Goal: Navigation & Orientation: Find specific page/section

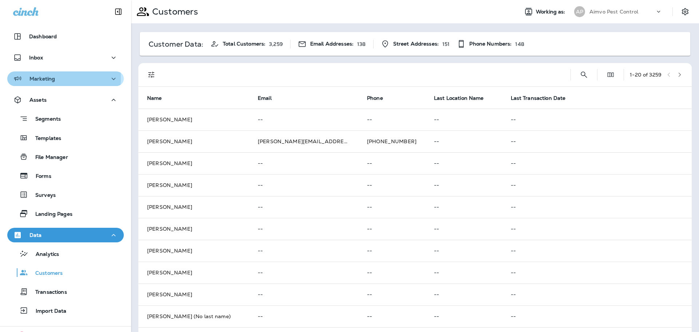
click at [43, 77] on p "Marketing" at bounding box center [41, 79] width 25 height 6
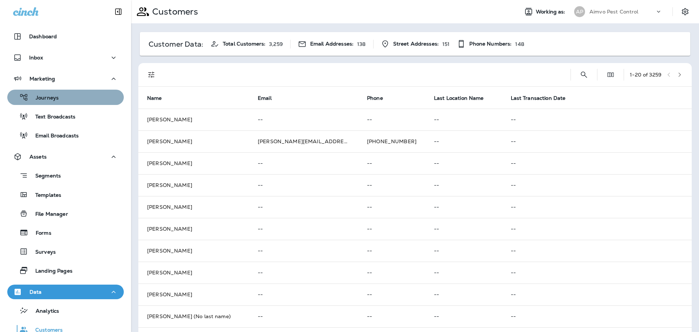
click at [80, 100] on div "Journeys" at bounding box center [65, 97] width 111 height 11
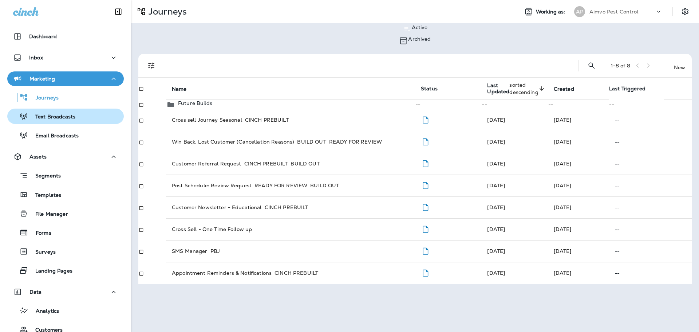
click at [65, 121] on div "Text Broadcasts" at bounding box center [42, 116] width 65 height 11
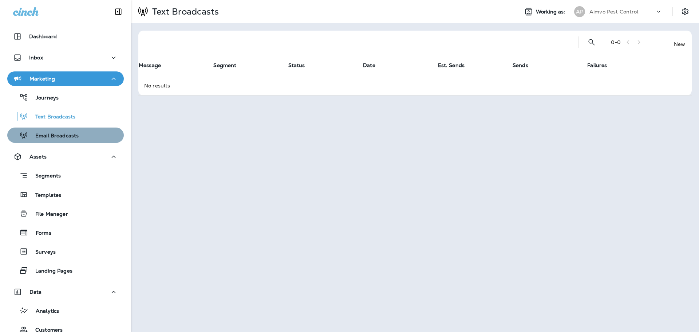
click at [70, 139] on p "Email Broadcasts" at bounding box center [53, 136] width 51 height 7
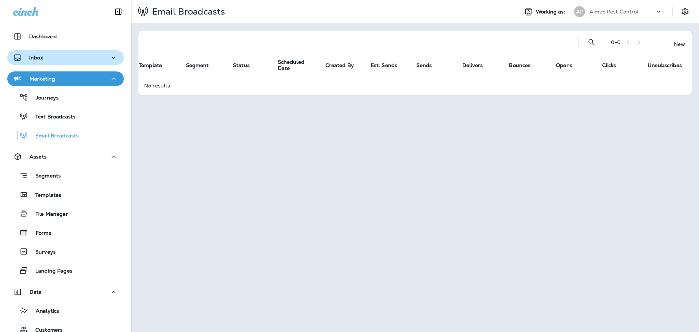
click at [45, 55] on div "Inbox" at bounding box center [65, 57] width 105 height 9
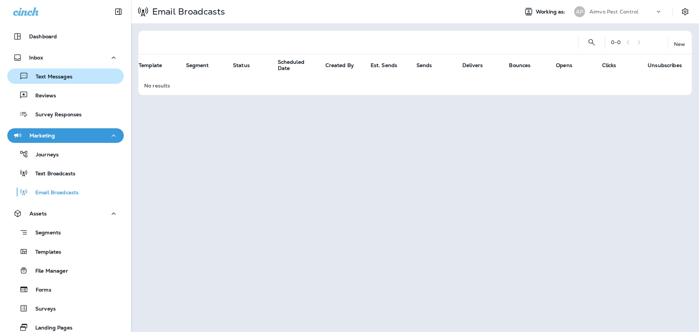
click at [76, 78] on div "Text Messages" at bounding box center [65, 76] width 111 height 11
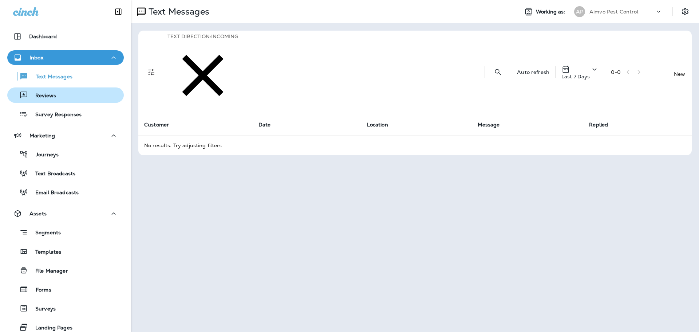
click at [75, 98] on div "Reviews" at bounding box center [65, 95] width 111 height 11
